Goal: Task Accomplishment & Management: Use online tool/utility

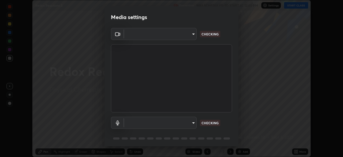
scroll to position [157, 343]
type input "c7661abdb2026871ead36f205add4b28eed2acd2256a3062a57d90756d6a7fda"
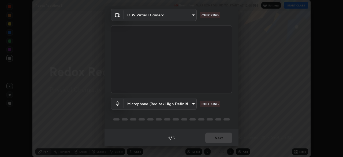
click at [182, 105] on body "Erase all Redox Reactions 5 Recording WAS SCHEDULED TO START AT 12:40 PM Settin…" at bounding box center [171, 78] width 343 height 157
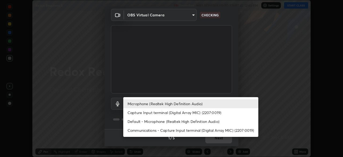
click at [177, 113] on li "Capture Input terminal (Digital Array MIC) (2207:0019)" at bounding box center [190, 112] width 135 height 9
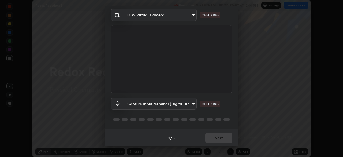
click at [171, 104] on body "Erase all Redox Reactions 5 Recording WAS SCHEDULED TO START AT 12:40 PM Settin…" at bounding box center [171, 78] width 343 height 157
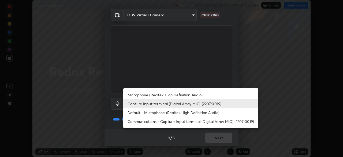
click at [174, 95] on li "Microphone (Realtek High Definition Audio)" at bounding box center [190, 94] width 135 height 9
type input "96fcf24ad01b3a7b421b329ab36215e194257b873513e221a7a03126c554046f"
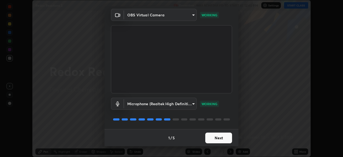
click at [218, 134] on button "Next" at bounding box center [218, 137] width 27 height 11
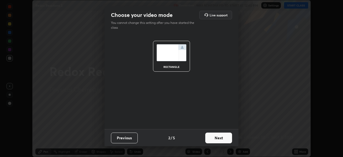
scroll to position [0, 0]
click at [217, 136] on button "Next" at bounding box center [218, 137] width 27 height 11
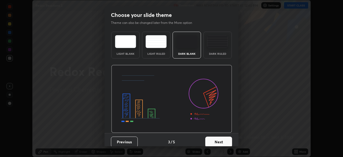
click at [217, 137] on button "Next" at bounding box center [218, 141] width 27 height 11
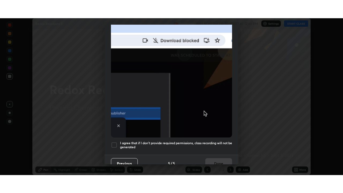
scroll to position [128, 0]
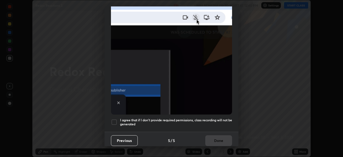
click at [215, 118] on h5 "I agree that if I don't provide required permissions, class recording will not …" at bounding box center [176, 122] width 112 height 8
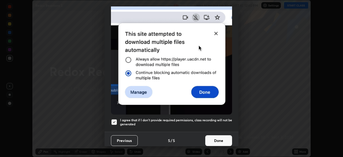
click at [213, 137] on button "Done" at bounding box center [218, 140] width 27 height 11
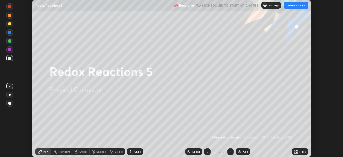
click at [299, 5] on button "START CLASS" at bounding box center [296, 5] width 24 height 6
click at [297, 149] on icon at bounding box center [296, 151] width 4 height 4
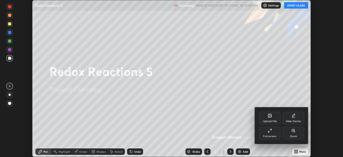
click at [270, 132] on icon at bounding box center [270, 130] width 4 height 4
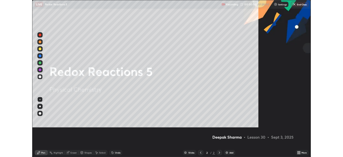
scroll to position [193, 343]
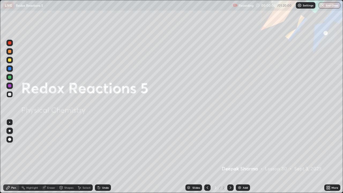
click at [237, 157] on div "Add" at bounding box center [243, 187] width 14 height 6
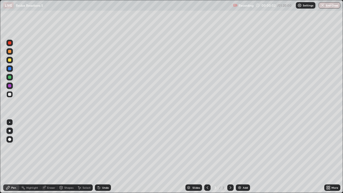
click at [10, 61] on div at bounding box center [9, 59] width 3 height 3
click at [104, 157] on div "Undo" at bounding box center [103, 187] width 16 height 6
click at [10, 52] on div at bounding box center [9, 51] width 3 height 3
click at [9, 79] on div at bounding box center [9, 77] width 3 height 3
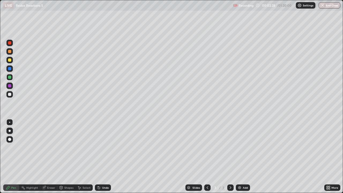
click at [10, 94] on div at bounding box center [9, 94] width 3 height 3
click at [9, 68] on div at bounding box center [9, 68] width 3 height 3
click at [12, 94] on div at bounding box center [9, 94] width 6 height 6
click at [12, 86] on div at bounding box center [9, 86] width 6 height 6
click at [12, 95] on div at bounding box center [9, 94] width 6 height 6
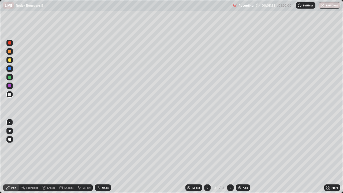
click at [12, 50] on div at bounding box center [9, 51] width 6 height 6
click at [9, 77] on div at bounding box center [9, 77] width 3 height 3
click at [12, 61] on div at bounding box center [9, 60] width 6 height 6
click at [10, 77] on div at bounding box center [9, 77] width 3 height 3
click at [10, 96] on div at bounding box center [9, 94] width 6 height 6
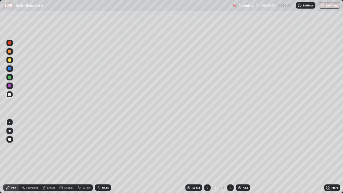
click at [86, 157] on div "Select" at bounding box center [87, 187] width 8 height 3
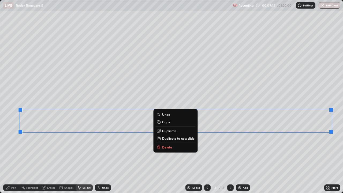
click at [173, 121] on button "Copy" at bounding box center [176, 122] width 40 height 6
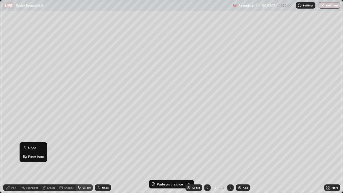
click at [29, 156] on p "Paste here" at bounding box center [36, 156] width 16 height 4
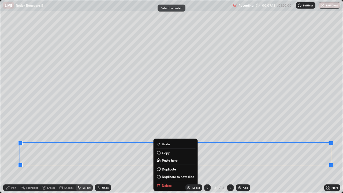
click at [68, 157] on div "0 ° Undo Copy Paste here Duplicate Duplicate to new slide Delete" at bounding box center [171, 96] width 342 height 192
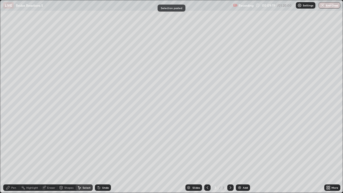
click at [48, 157] on div "Eraser" at bounding box center [48, 187] width 17 height 6
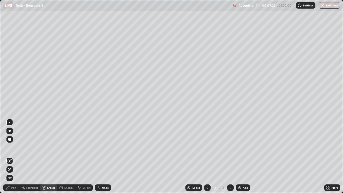
click at [14, 157] on div "Pen" at bounding box center [13, 187] width 5 height 3
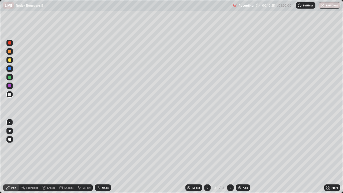
click at [11, 86] on div at bounding box center [9, 85] width 3 height 3
click at [243, 157] on div "Add" at bounding box center [243, 187] width 14 height 6
click at [11, 58] on div at bounding box center [9, 59] width 3 height 3
click at [206, 157] on icon at bounding box center [207, 187] width 4 height 4
click at [230, 157] on icon at bounding box center [230, 187] width 4 height 4
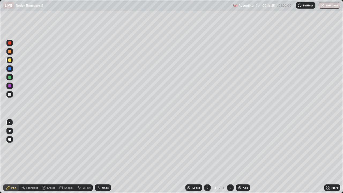
click at [9, 77] on div at bounding box center [9, 77] width 3 height 3
click at [10, 51] on div at bounding box center [9, 51] width 3 height 3
click at [13, 76] on div at bounding box center [9, 77] width 6 height 6
click at [12, 93] on div at bounding box center [9, 94] width 6 height 6
click at [11, 69] on div at bounding box center [9, 68] width 3 height 3
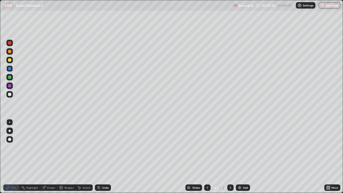
click at [12, 95] on div at bounding box center [9, 94] width 6 height 6
click at [11, 86] on div at bounding box center [9, 85] width 3 height 3
click at [12, 93] on div at bounding box center [9, 94] width 6 height 6
click at [11, 52] on div at bounding box center [9, 51] width 3 height 3
click at [10, 59] on div at bounding box center [9, 59] width 3 height 3
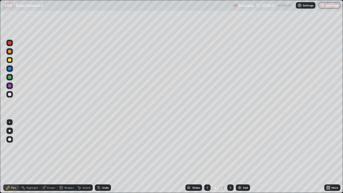
click at [243, 157] on div "Add" at bounding box center [245, 187] width 5 height 3
click at [207, 157] on icon at bounding box center [207, 187] width 4 height 4
click at [230, 157] on icon at bounding box center [230, 187] width 4 height 4
click at [12, 52] on div at bounding box center [9, 51] width 6 height 6
click at [13, 79] on div at bounding box center [9, 77] width 9 height 9
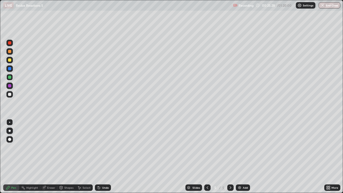
click at [11, 96] on div at bounding box center [9, 94] width 6 height 6
click at [10, 69] on div at bounding box center [9, 68] width 3 height 3
click at [12, 94] on div at bounding box center [9, 94] width 6 height 6
click at [12, 77] on div at bounding box center [9, 77] width 6 height 6
click at [9, 86] on div at bounding box center [9, 85] width 3 height 3
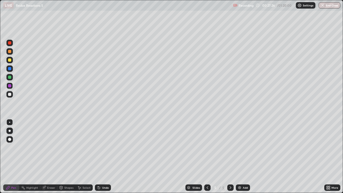
click at [10, 94] on div at bounding box center [9, 94] width 3 height 3
click at [12, 59] on div at bounding box center [9, 60] width 6 height 6
click at [243, 157] on div "Add" at bounding box center [245, 187] width 5 height 3
click at [9, 52] on div at bounding box center [9, 51] width 3 height 3
click at [12, 77] on div at bounding box center [9, 77] width 6 height 6
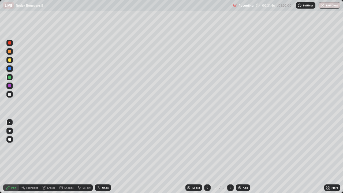
click at [10, 69] on div at bounding box center [9, 68] width 3 height 3
click at [10, 94] on div at bounding box center [9, 94] width 3 height 3
click at [12, 69] on div at bounding box center [9, 68] width 6 height 6
click at [10, 94] on div at bounding box center [9, 94] width 3 height 3
click at [244, 157] on div "Add" at bounding box center [245, 187] width 5 height 3
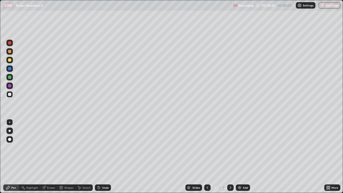
click at [11, 59] on div at bounding box center [9, 59] width 3 height 3
click at [12, 77] on div at bounding box center [9, 77] width 6 height 6
click at [11, 51] on div at bounding box center [9, 51] width 3 height 3
click at [12, 66] on div at bounding box center [9, 68] width 6 height 6
click at [10, 93] on div at bounding box center [9, 94] width 3 height 3
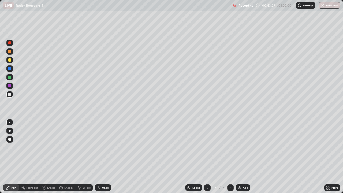
click at [207, 157] on div at bounding box center [207, 187] width 6 height 6
click at [227, 157] on div at bounding box center [230, 187] width 6 height 11
click at [10, 77] on div at bounding box center [9, 77] width 3 height 3
click at [11, 86] on div at bounding box center [9, 85] width 3 height 3
click at [8, 77] on div at bounding box center [9, 77] width 6 height 6
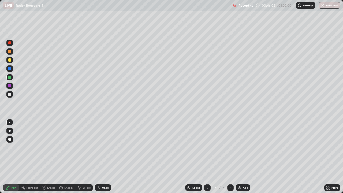
click at [10, 84] on div at bounding box center [9, 85] width 3 height 3
click at [12, 78] on div at bounding box center [9, 77] width 6 height 6
click at [9, 85] on div at bounding box center [9, 85] width 3 height 3
click at [10, 77] on div at bounding box center [9, 77] width 3 height 3
click at [12, 60] on div at bounding box center [9, 60] width 6 height 6
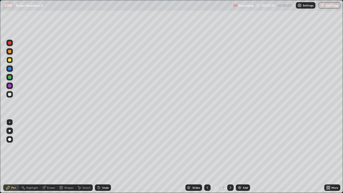
click at [243, 157] on div "Add" at bounding box center [245, 187] width 5 height 3
click at [11, 52] on div at bounding box center [9, 51] width 3 height 3
click at [11, 77] on div at bounding box center [9, 77] width 3 height 3
click at [12, 51] on div at bounding box center [9, 51] width 6 height 6
click at [10, 77] on div at bounding box center [9, 77] width 3 height 3
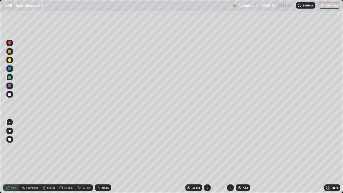
click at [12, 94] on div at bounding box center [9, 94] width 6 height 6
click at [13, 69] on div at bounding box center [9, 68] width 6 height 6
click at [11, 93] on div at bounding box center [9, 94] width 3 height 3
click at [12, 77] on div at bounding box center [9, 77] width 6 height 6
click at [210, 157] on div at bounding box center [207, 187] width 6 height 11
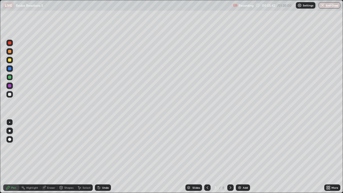
click at [230, 157] on icon at bounding box center [230, 187] width 4 height 4
click at [12, 59] on div at bounding box center [9, 60] width 6 height 6
click at [244, 157] on div "Add" at bounding box center [245, 187] width 5 height 3
click at [12, 51] on div at bounding box center [9, 51] width 6 height 6
click at [10, 77] on div at bounding box center [9, 77] width 3 height 3
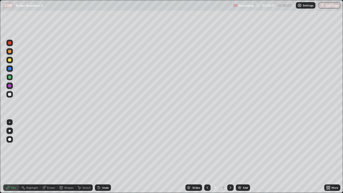
click at [12, 68] on div at bounding box center [9, 68] width 6 height 6
click at [11, 94] on div at bounding box center [9, 94] width 3 height 3
click at [10, 52] on div at bounding box center [9, 51] width 3 height 3
click at [102, 157] on div "Undo" at bounding box center [105, 187] width 7 height 3
click at [10, 60] on div at bounding box center [9, 59] width 3 height 3
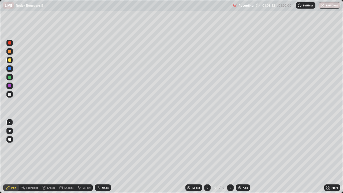
click at [106, 157] on div "Undo" at bounding box center [105, 187] width 7 height 3
click at [100, 157] on div "Undo" at bounding box center [103, 187] width 16 height 6
click at [11, 93] on div at bounding box center [9, 94] width 6 height 6
click at [329, 157] on icon at bounding box center [329, 188] width 1 height 1
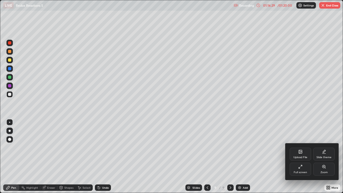
click at [300, 157] on icon at bounding box center [300, 167] width 4 height 4
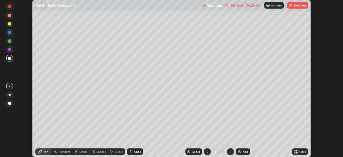
scroll to position [26642, 26456]
click at [311, 127] on div "Setting up your live class" at bounding box center [171, 78] width 343 height 157
click at [297, 6] on button "End Class" at bounding box center [297, 5] width 21 height 6
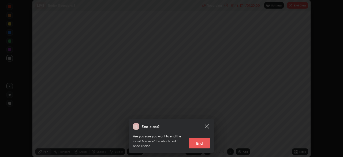
click at [199, 144] on button "End" at bounding box center [199, 142] width 21 height 11
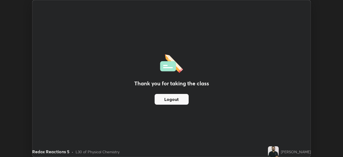
click at [172, 102] on button "Logout" at bounding box center [172, 99] width 34 height 11
click at [172, 100] on button "Logout" at bounding box center [172, 99] width 34 height 11
